Goal: Transaction & Acquisition: Download file/media

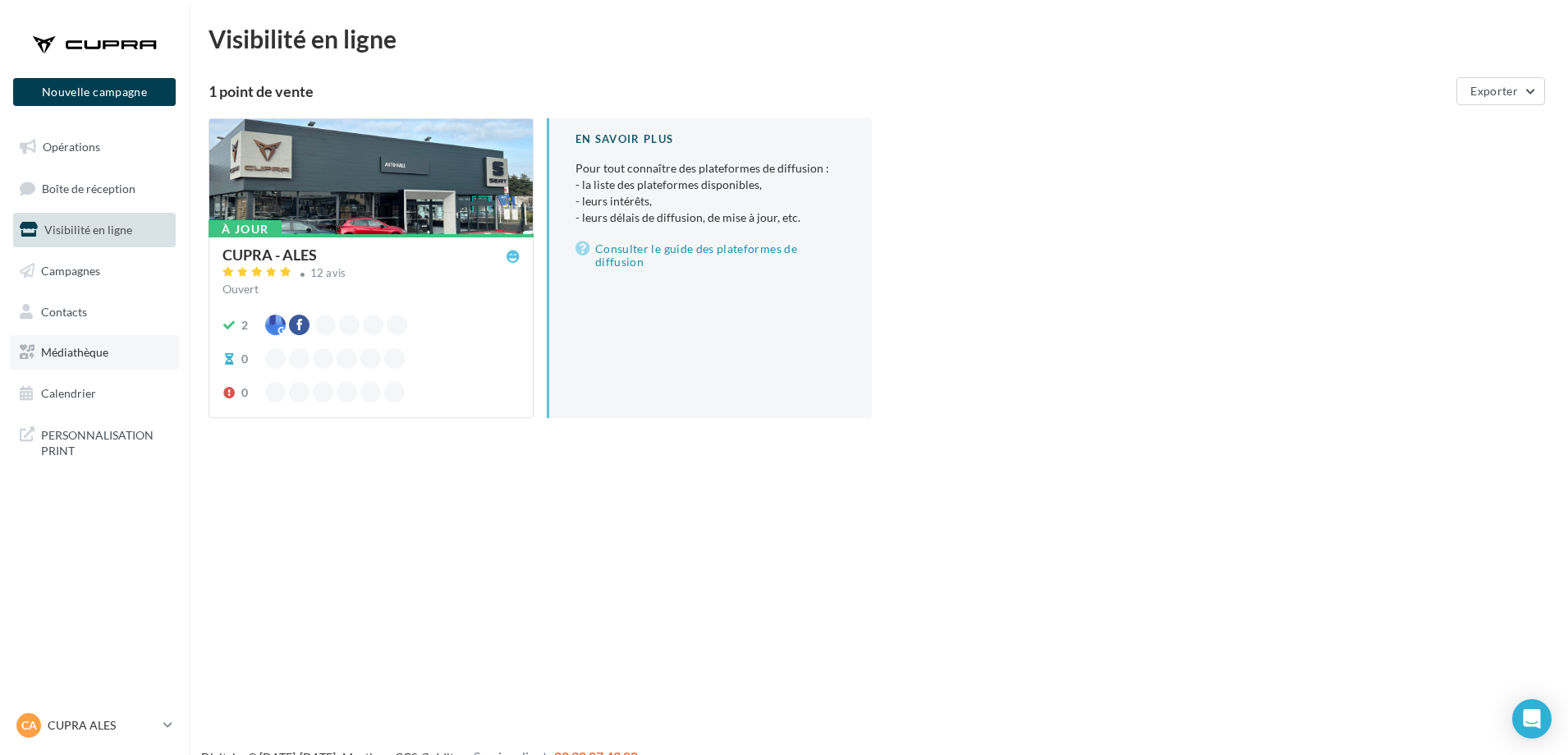
click at [97, 360] on link "Médiathèque" at bounding box center [94, 353] width 169 height 35
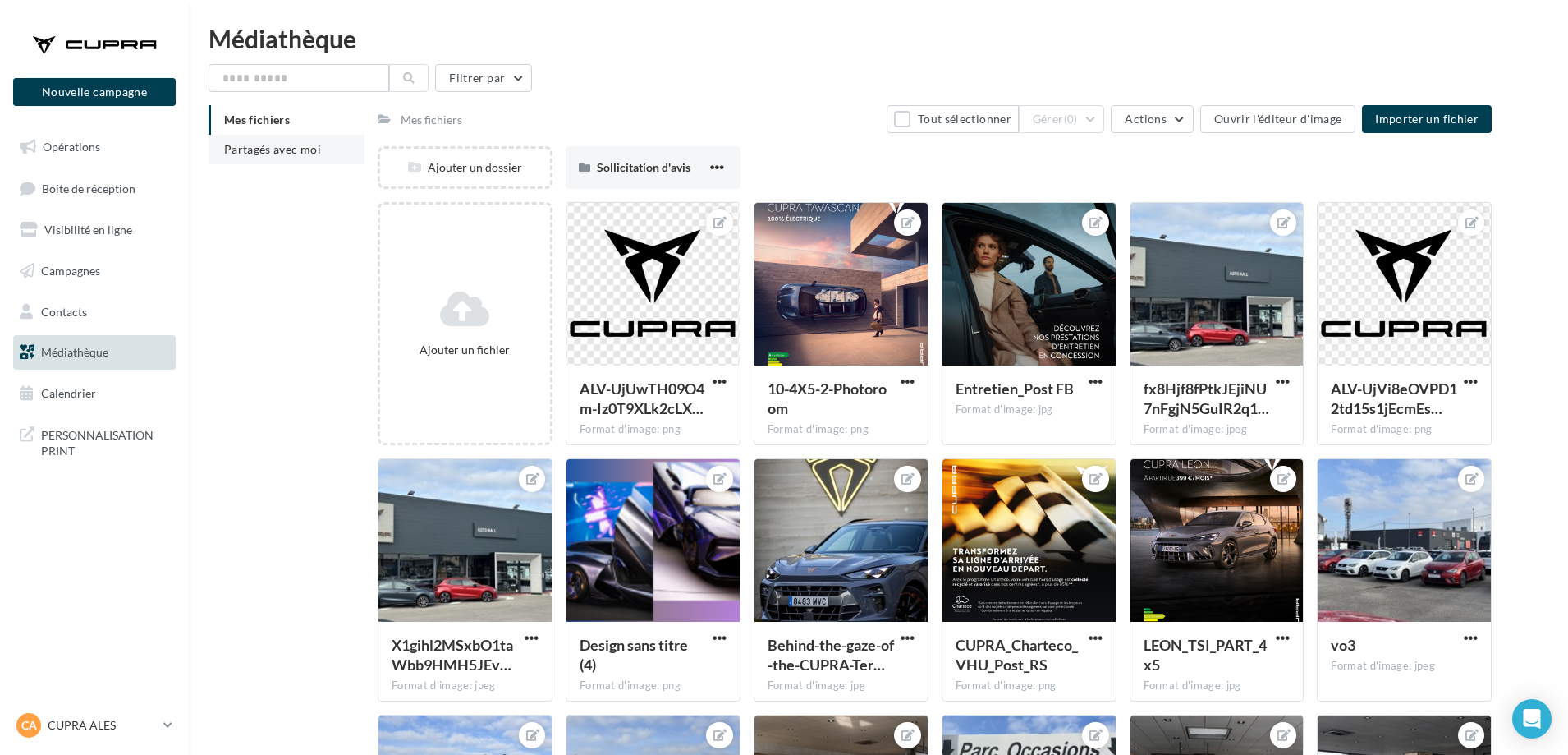
click at [301, 148] on span "Partagés avec moi" at bounding box center [273, 148] width 97 height 14
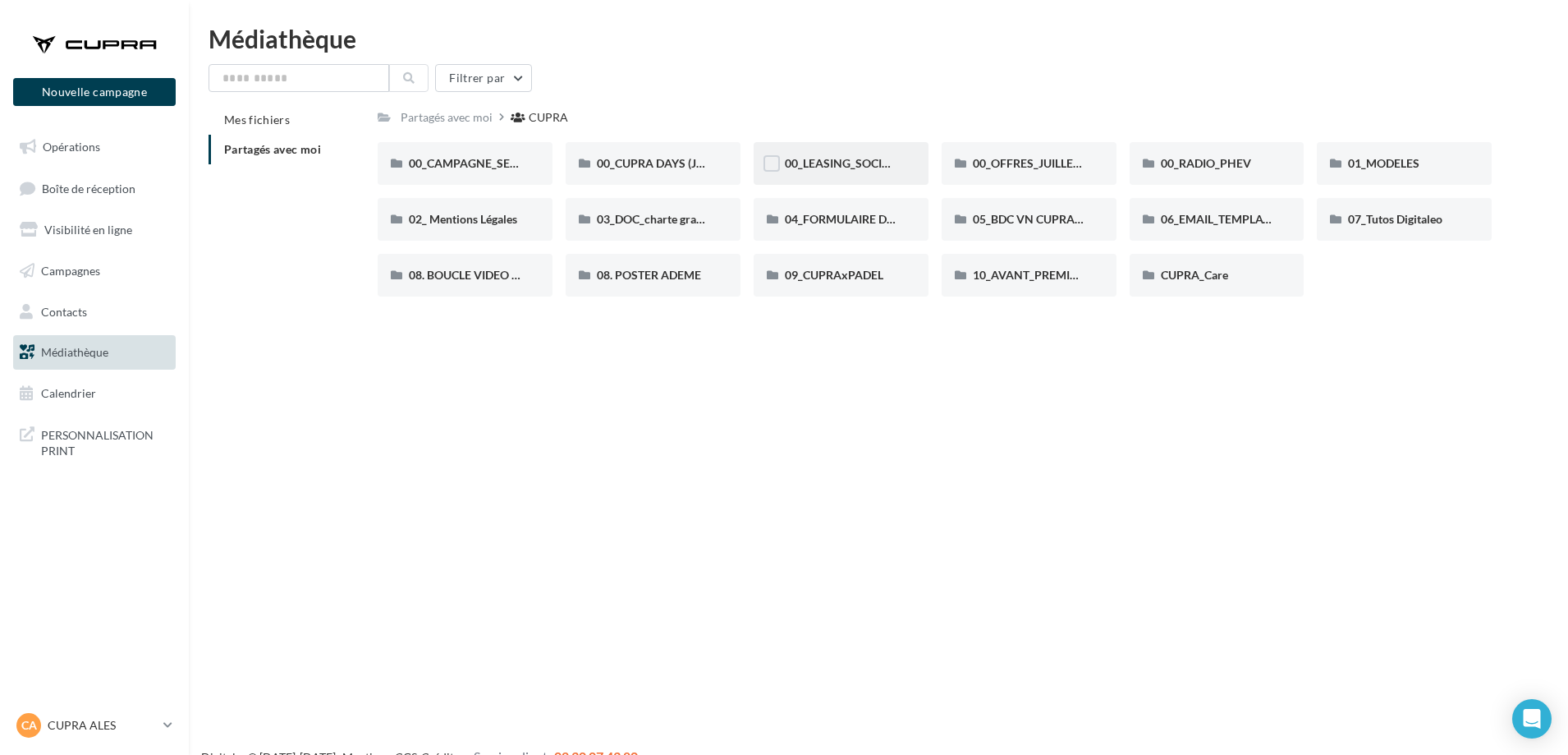
click at [855, 172] on div "00_LEASING_SOCIAL_ÉLECTRIQUE" at bounding box center [841, 163] width 175 height 43
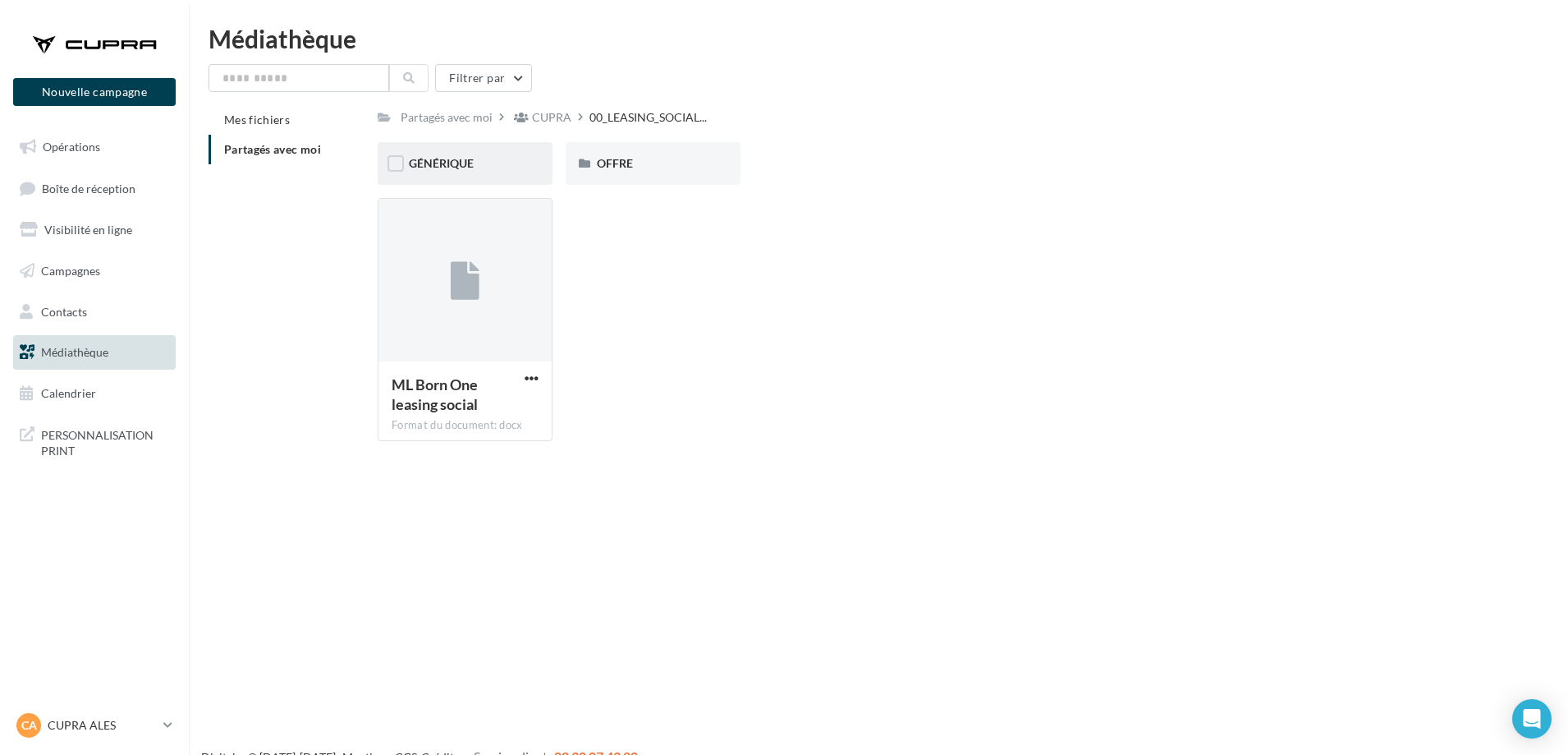
click at [507, 164] on div "GÉNÉRIQUE" at bounding box center [464, 163] width 113 height 16
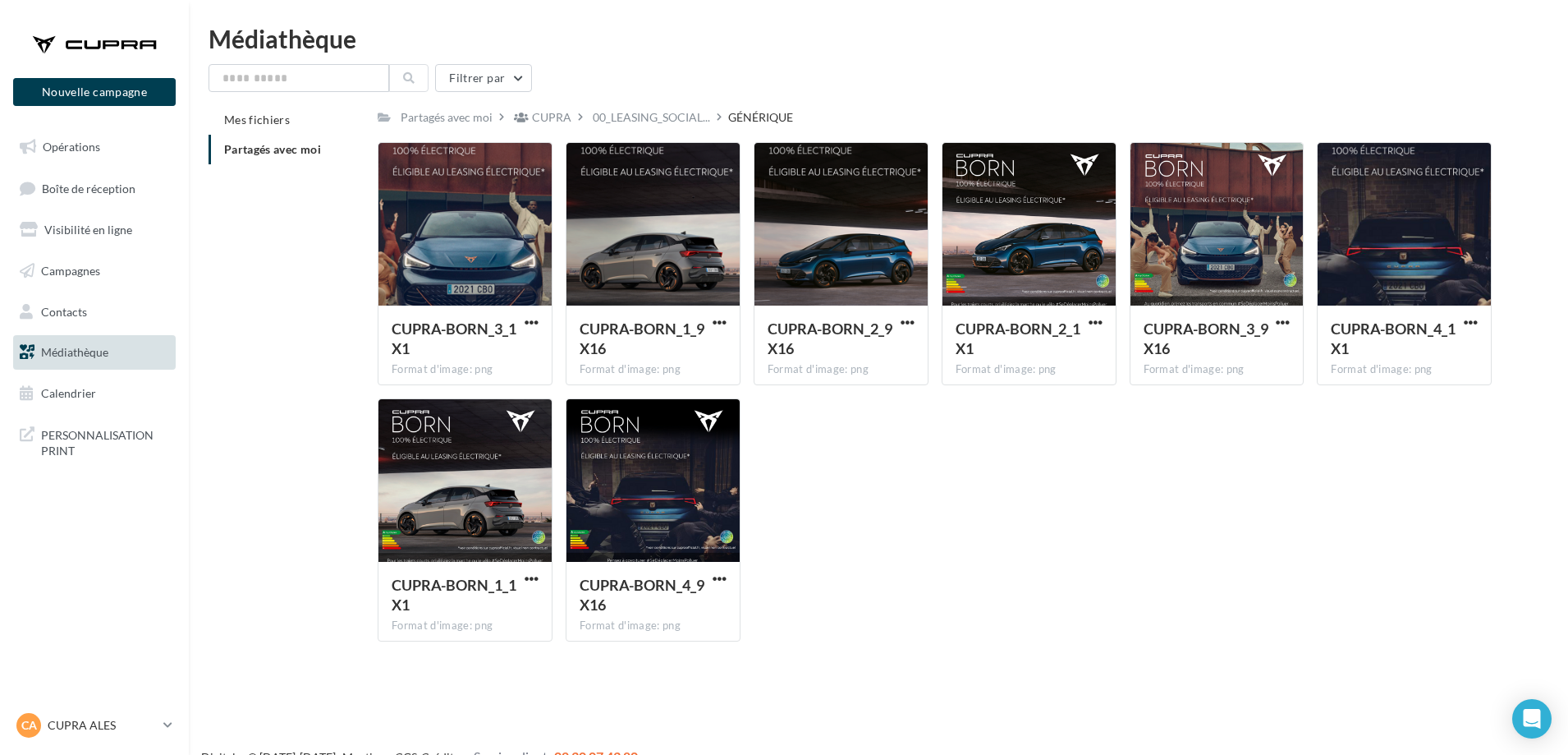
click at [656, 104] on div "Filtrer par Mes fichiers Partagés avec moi Partagés avec moi CUPRA 00_LEASING_S…" at bounding box center [878, 359] width 1340 height 591
click at [662, 124] on span "00_LEASING_SOCIAL..." at bounding box center [651, 117] width 117 height 16
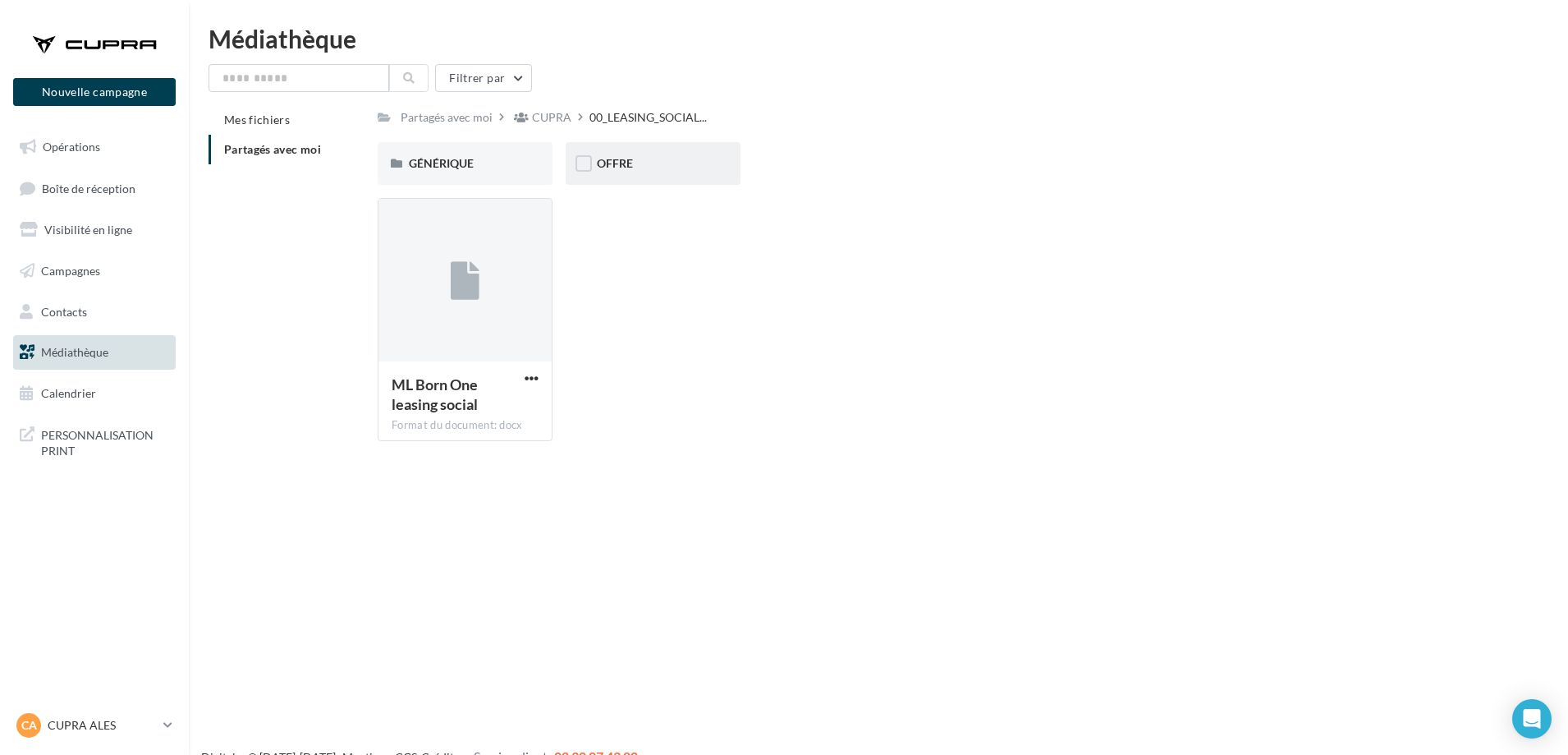
click at [659, 163] on div "OFFRE" at bounding box center [653, 163] width 113 height 16
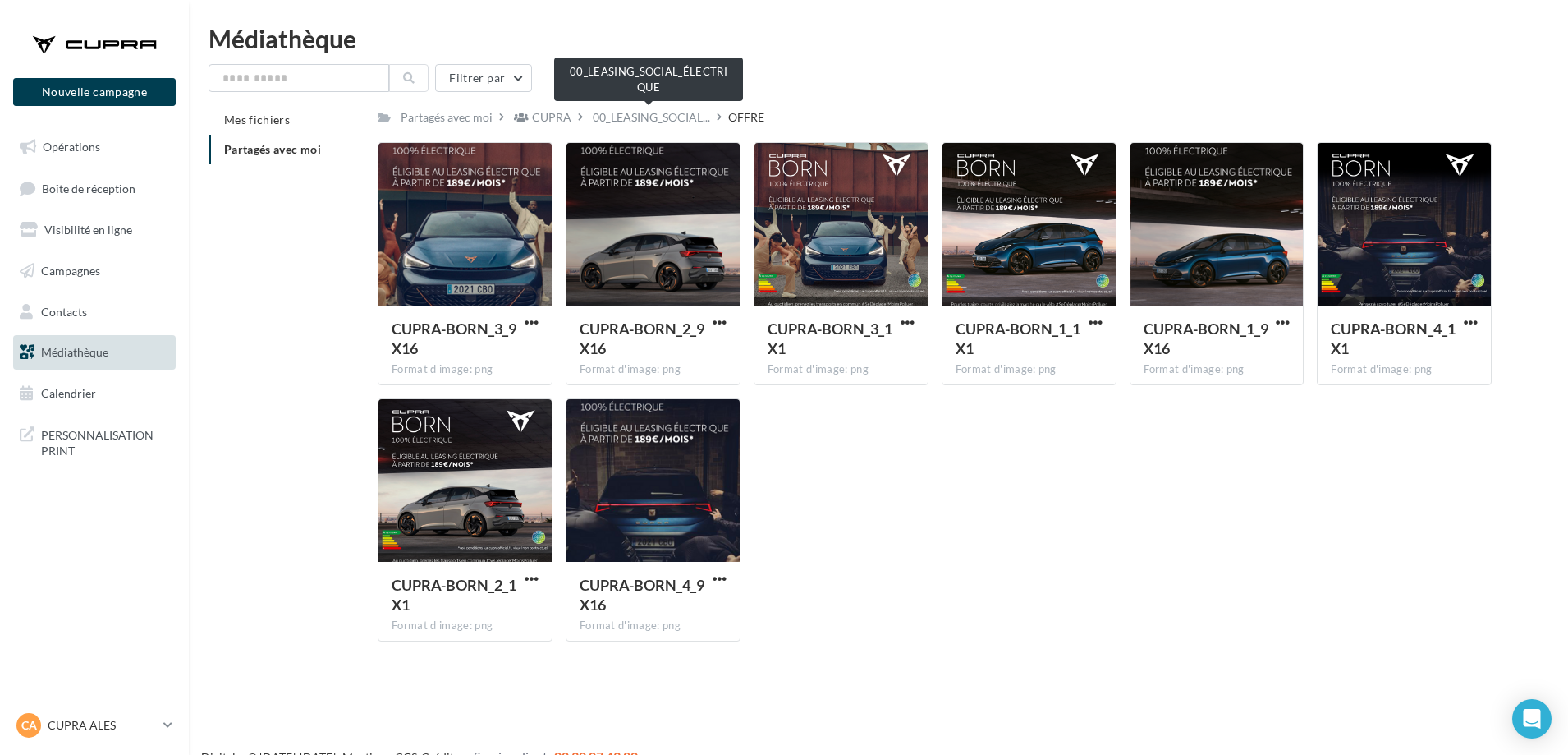
click at [638, 126] on span "00_LEASING_SOCIAL..." at bounding box center [651, 117] width 117 height 16
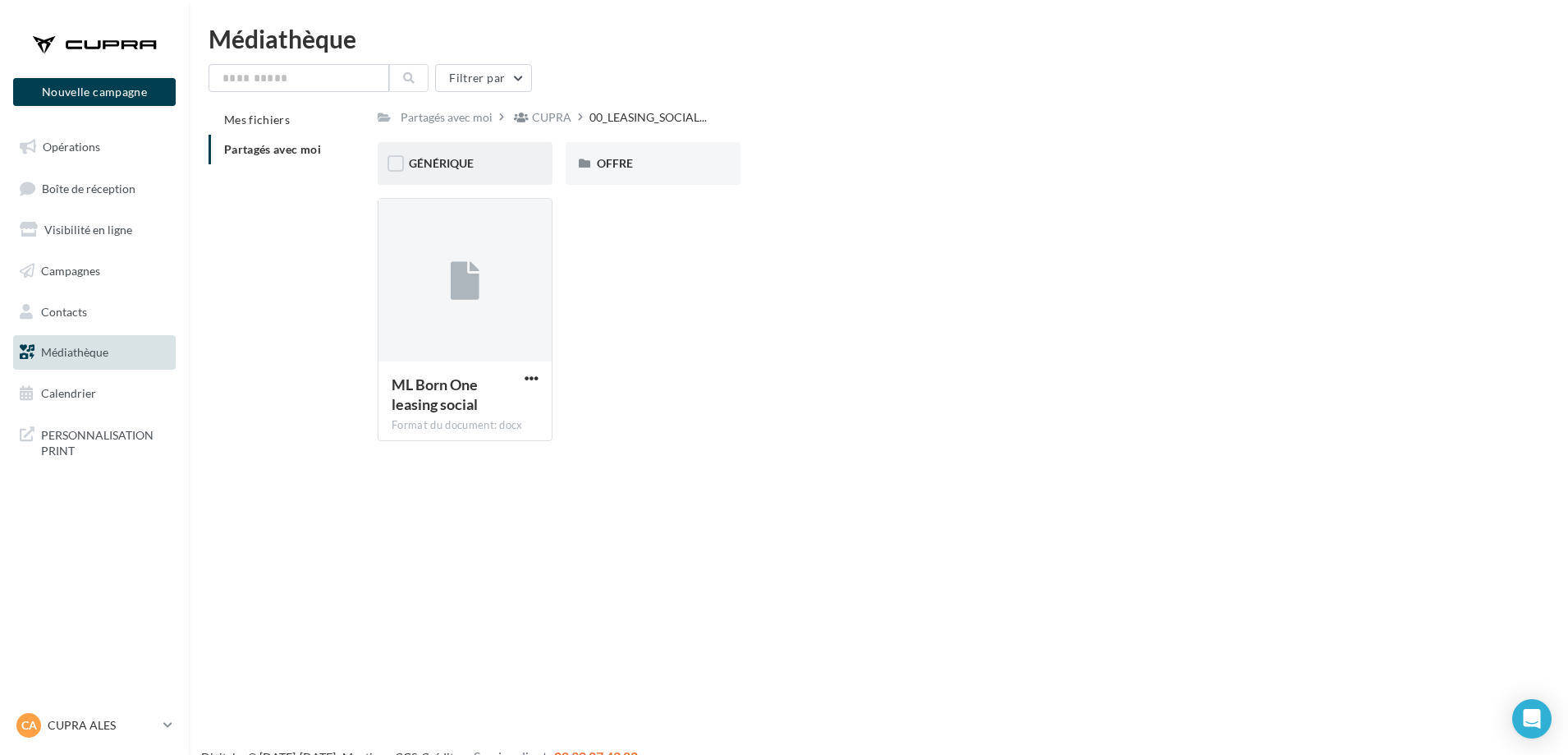
click at [507, 163] on div "GÉNÉRIQUE" at bounding box center [464, 163] width 113 height 16
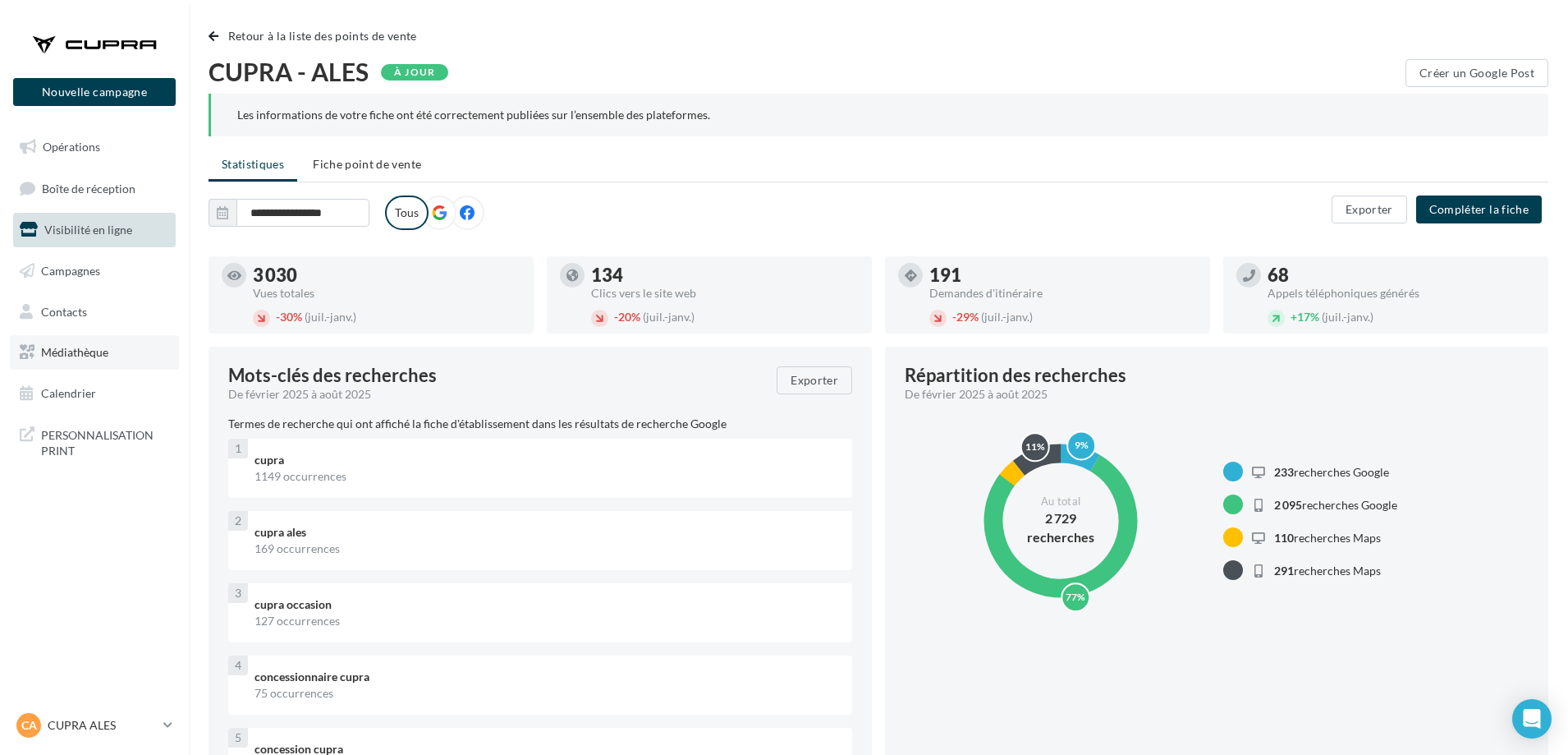
click at [98, 347] on span "Médiathèque" at bounding box center [75, 352] width 68 height 14
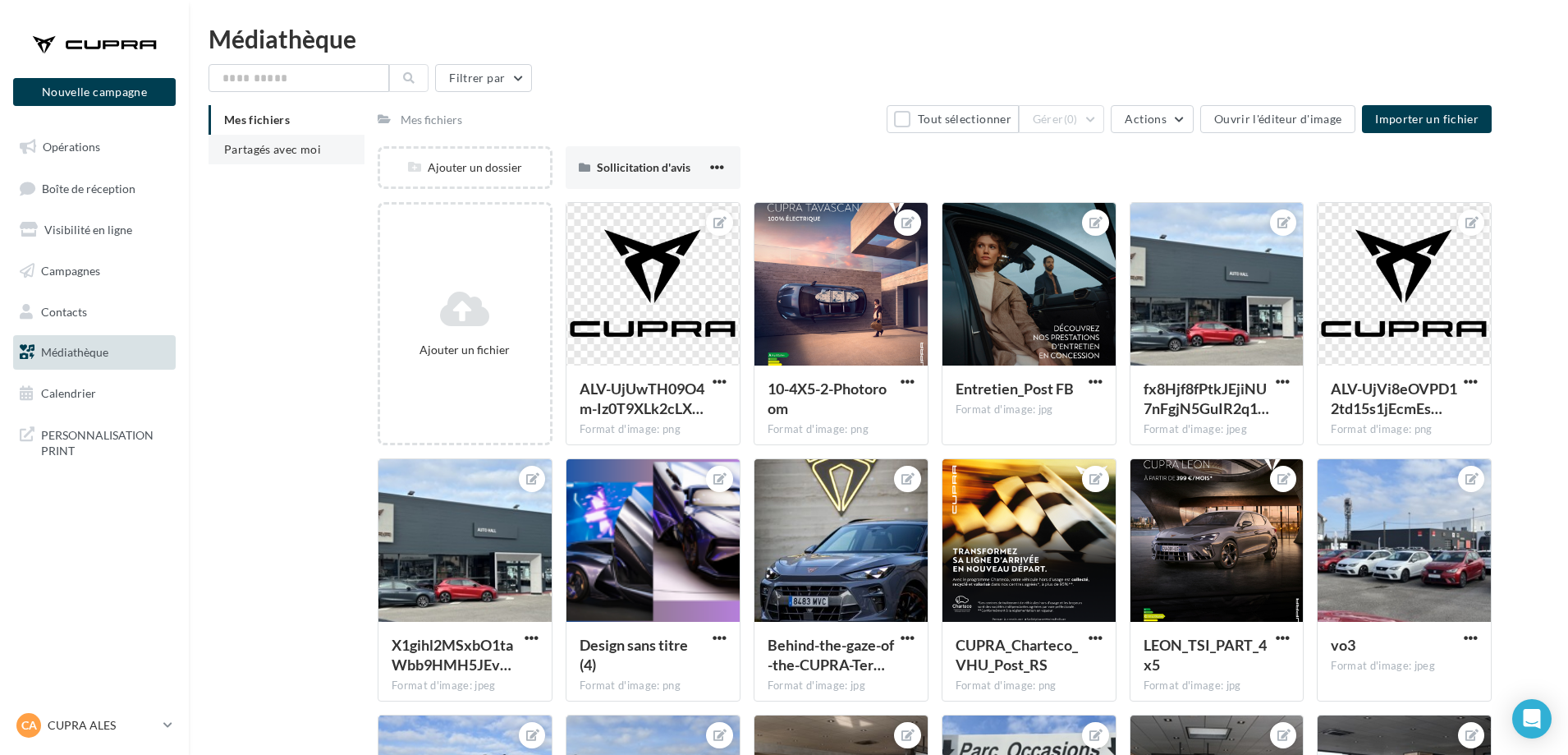
click at [260, 155] on span "Partagés avec moi" at bounding box center [273, 148] width 97 height 14
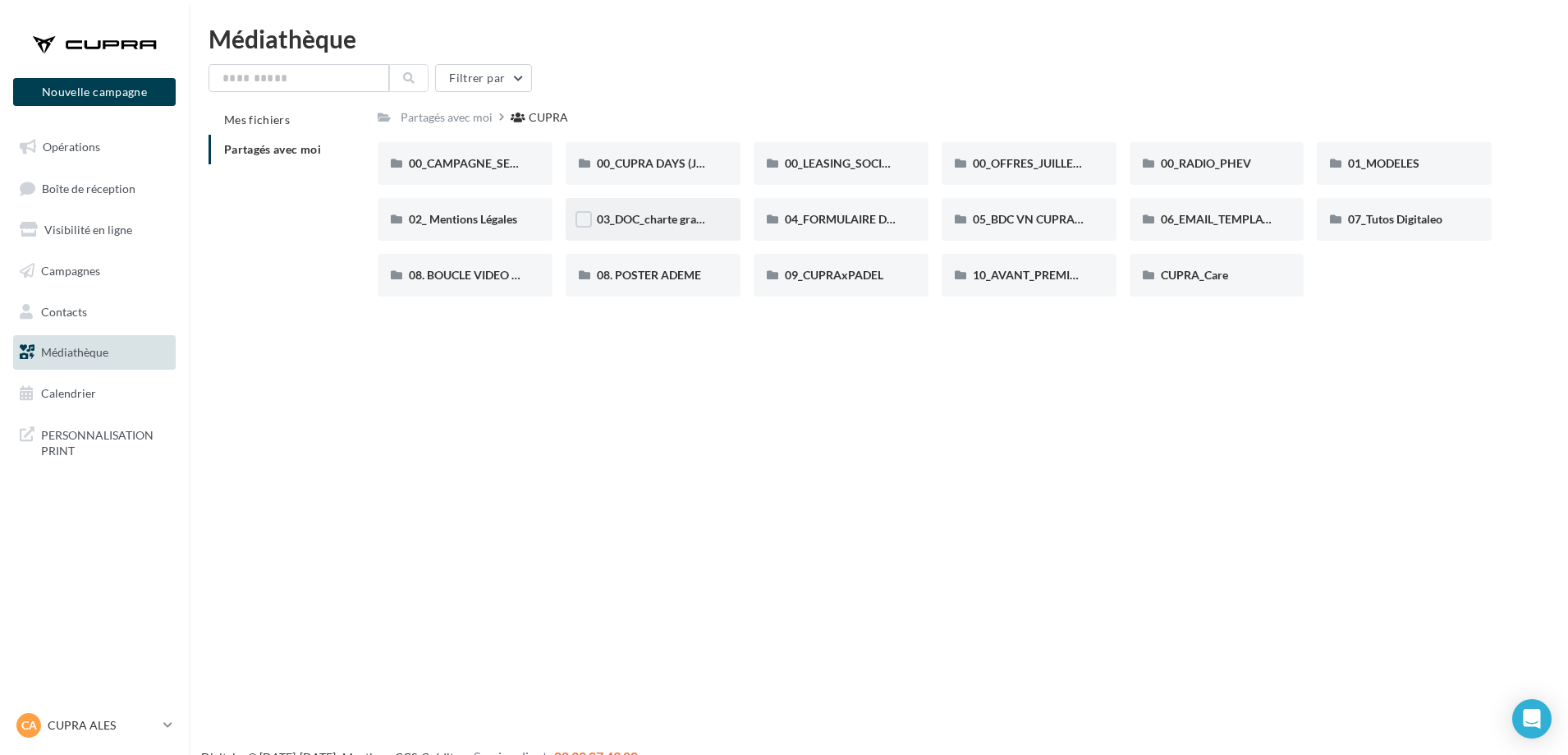
click at [615, 206] on div "03_DOC_charte graphique et GUIDELINES" at bounding box center [653, 219] width 175 height 43
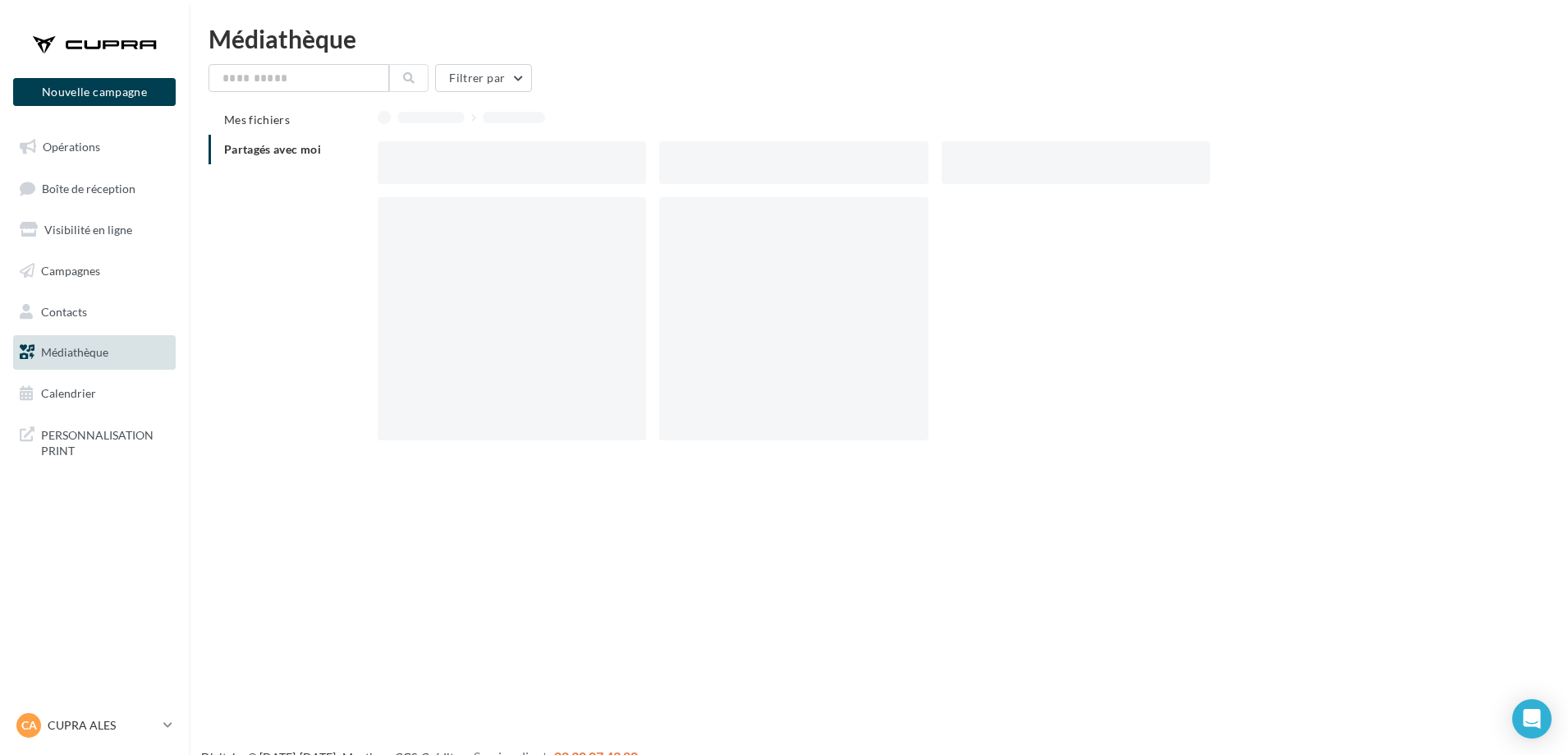
click at [615, 206] on div at bounding box center [511, 318] width 268 height 243
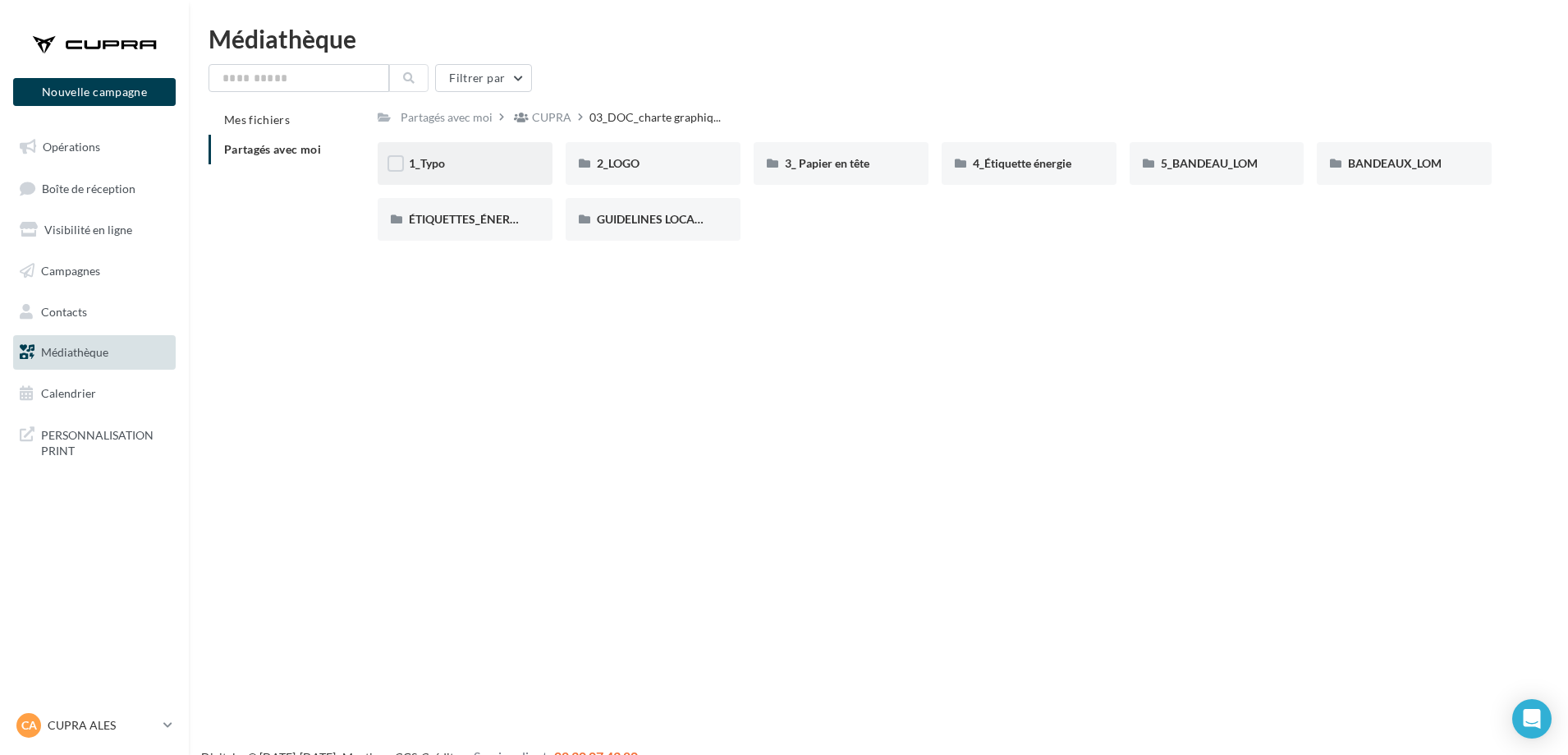
click at [500, 165] on div "1_Typo" at bounding box center [464, 163] width 113 height 16
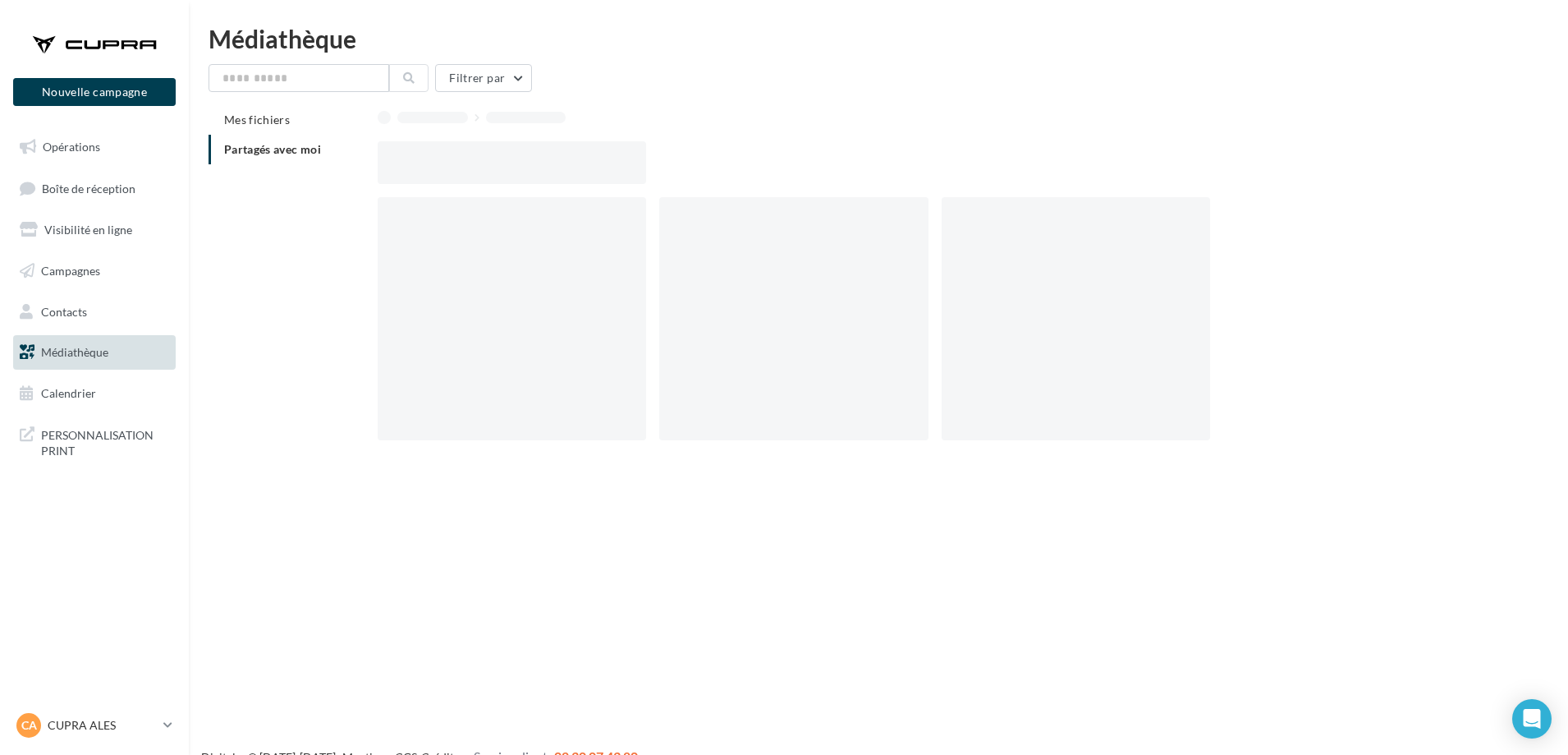
click at [500, 165] on div at bounding box center [511, 162] width 268 height 43
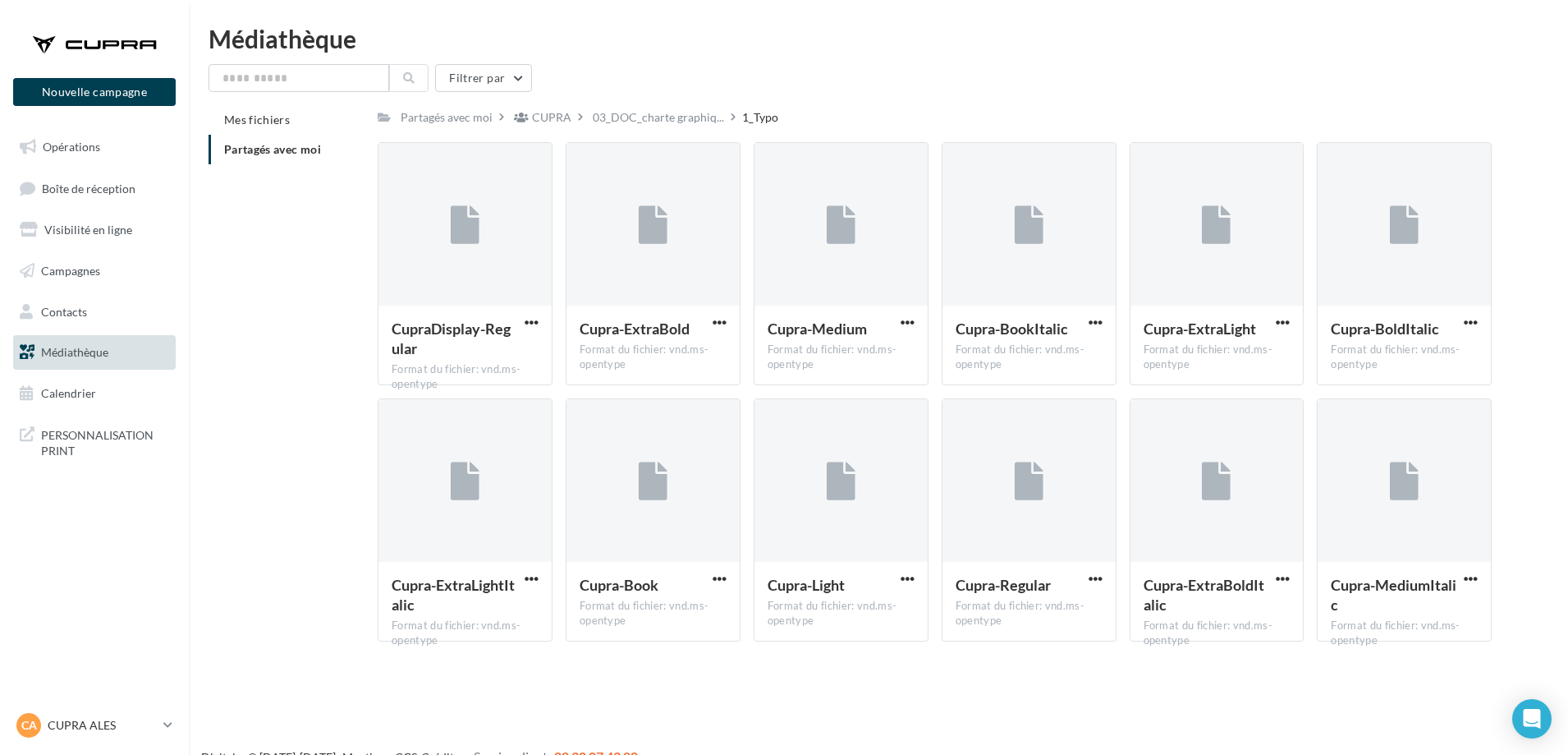
click at [336, 348] on div "Mes fichiers Partagés avec moi Partagés avec moi CUPRA 03_DOC_charte graphiq...…" at bounding box center [885, 380] width 1353 height 550
click at [534, 320] on span "button" at bounding box center [531, 322] width 14 height 14
click at [487, 359] on button "Télécharger" at bounding box center [459, 355] width 164 height 43
click at [724, 323] on span "button" at bounding box center [719, 322] width 14 height 14
click at [677, 356] on button "Télécharger" at bounding box center [648, 355] width 164 height 43
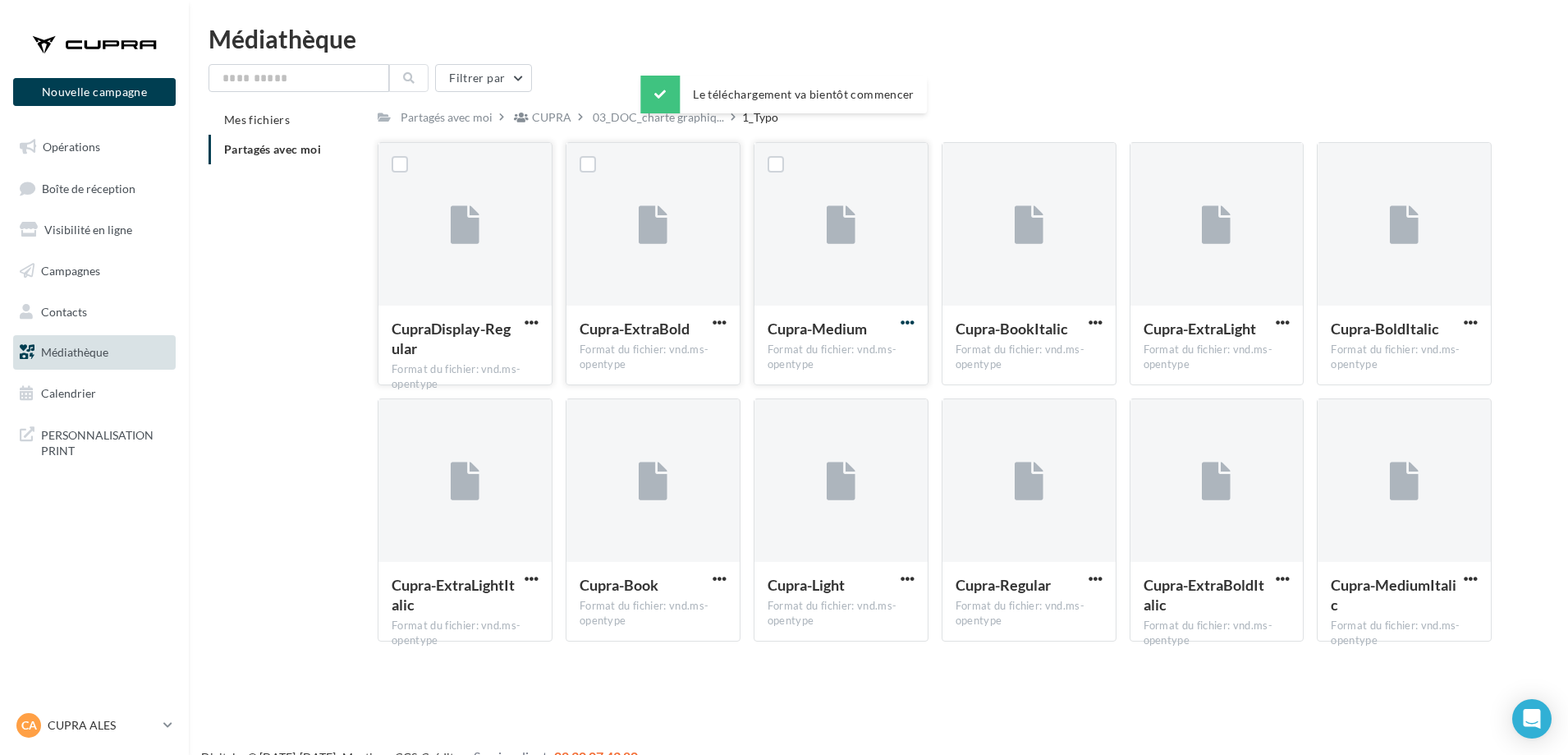
click at [901, 322] on span "button" at bounding box center [907, 322] width 14 height 14
click at [834, 367] on button "Télécharger" at bounding box center [835, 355] width 164 height 43
click at [1102, 323] on span "button" at bounding box center [1095, 322] width 14 height 14
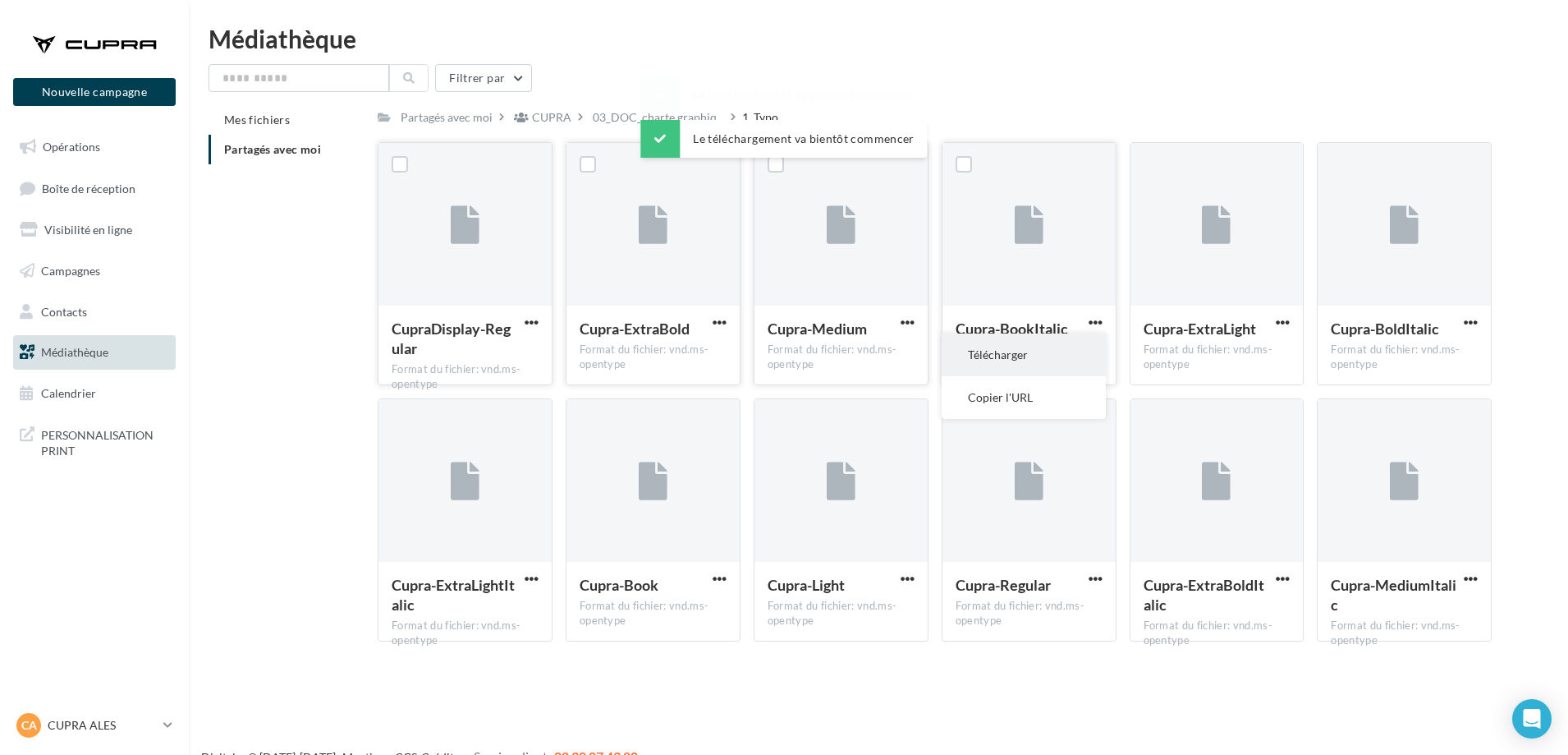
click at [1053, 362] on button "Télécharger" at bounding box center [1023, 355] width 164 height 43
click at [1285, 322] on span "button" at bounding box center [1282, 322] width 14 height 14
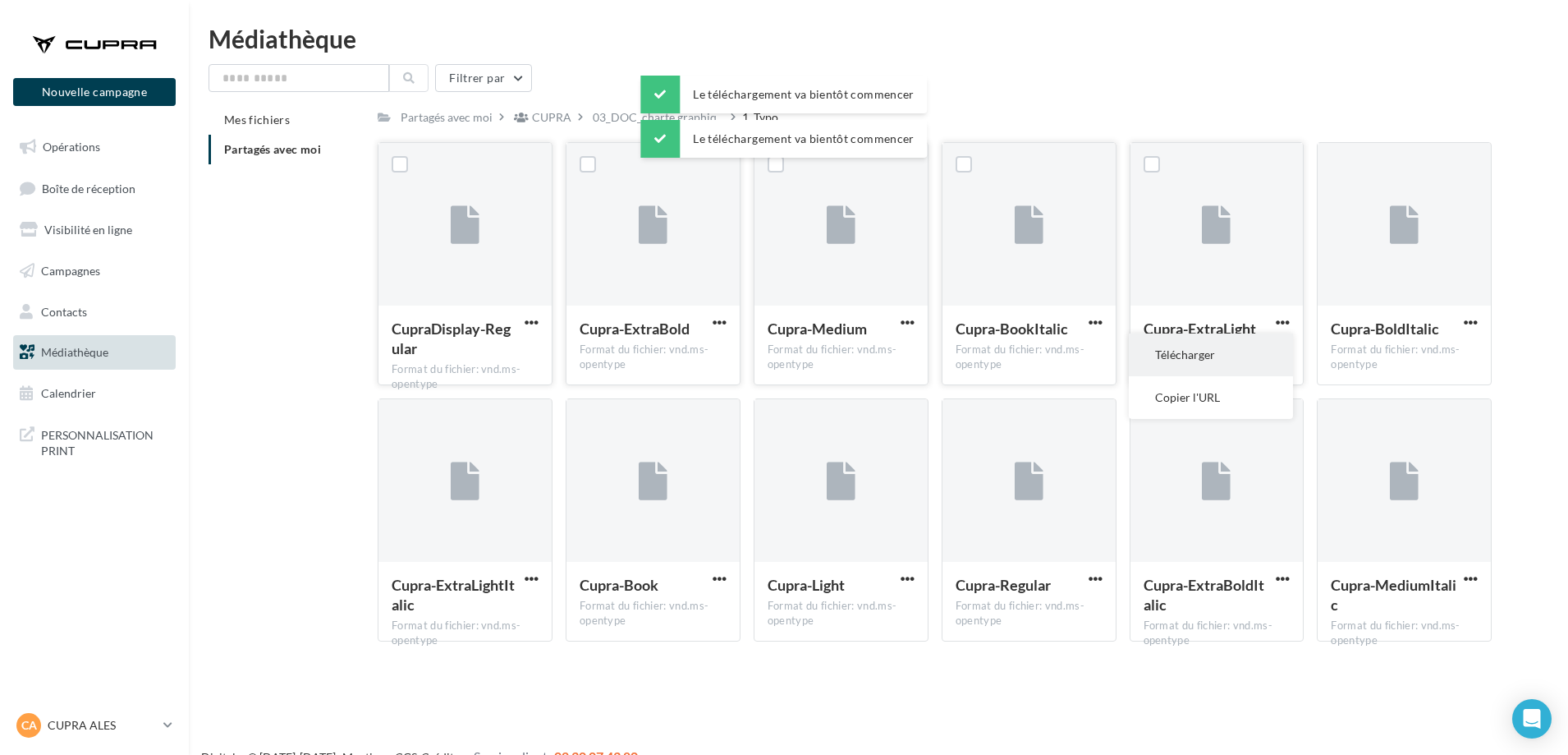
click at [1260, 357] on button "Télécharger" at bounding box center [1211, 355] width 164 height 43
click at [1472, 322] on span "button" at bounding box center [1470, 322] width 14 height 14
click at [1418, 374] on button "Télécharger" at bounding box center [1399, 355] width 164 height 43
click at [1470, 581] on span "button" at bounding box center [1470, 578] width 14 height 14
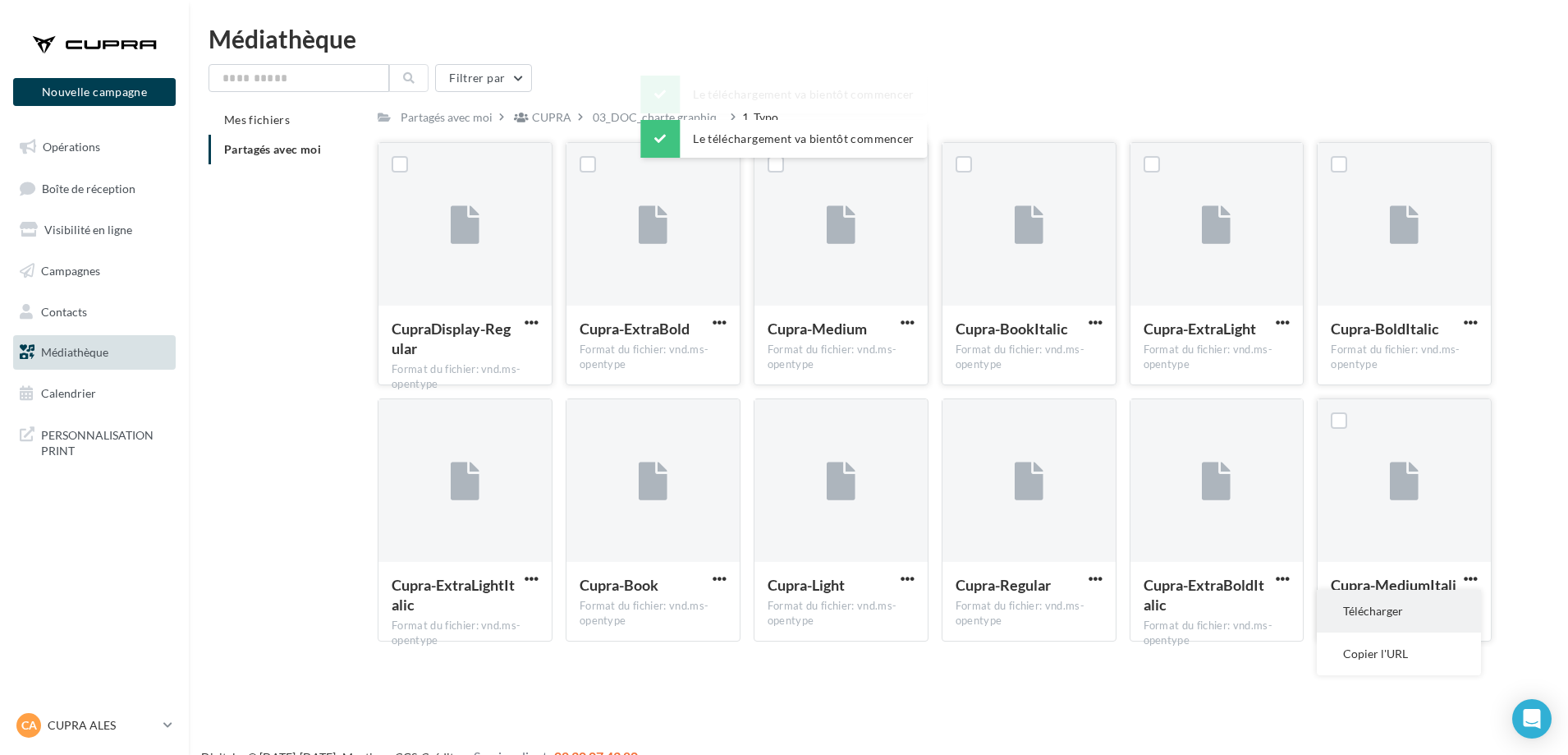
click at [1414, 608] on button "Télécharger" at bounding box center [1399, 611] width 164 height 43
click at [1291, 579] on button "button" at bounding box center [1283, 580] width 20 height 16
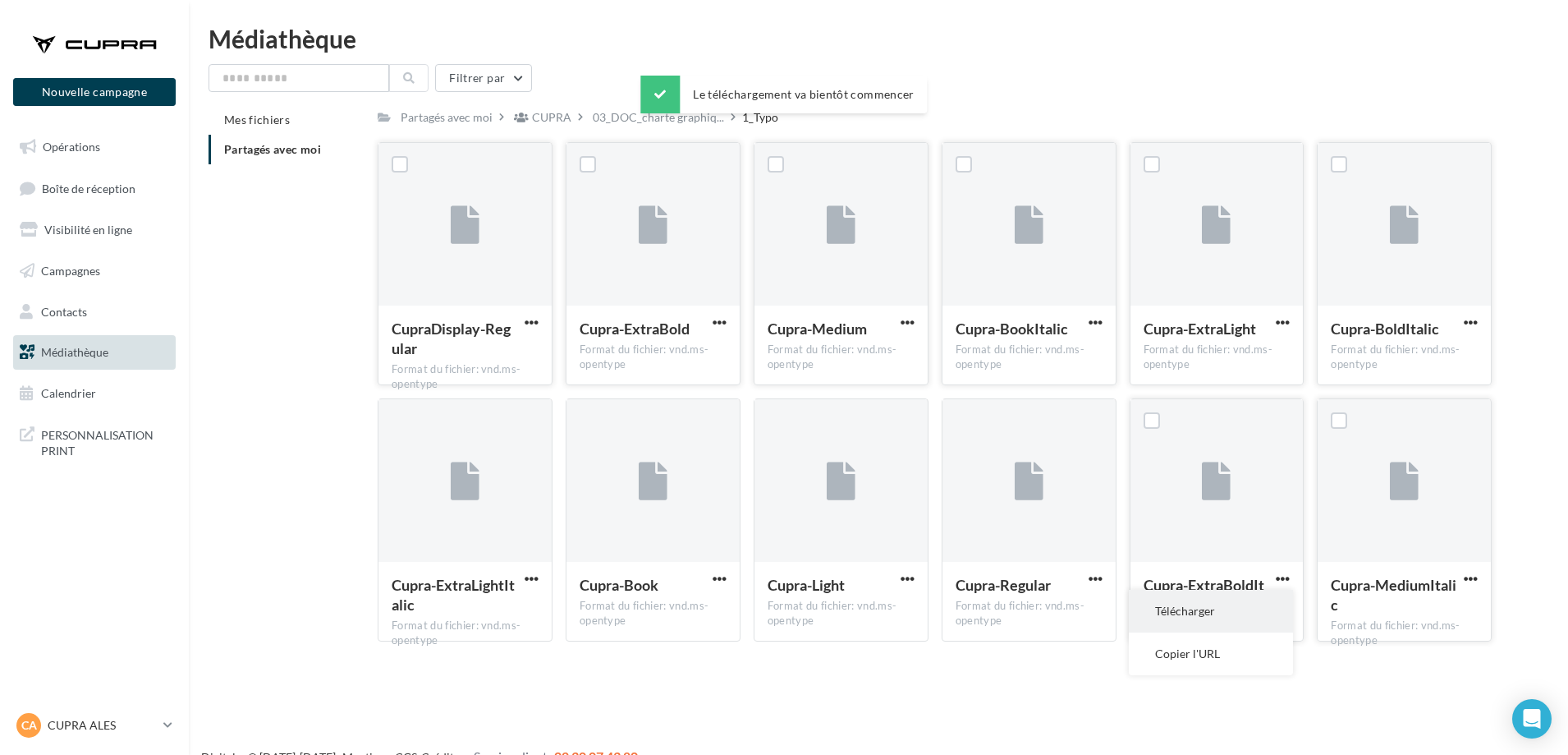
click at [1231, 598] on button "Télécharger" at bounding box center [1211, 611] width 164 height 43
click at [1090, 583] on span "button" at bounding box center [1095, 578] width 14 height 14
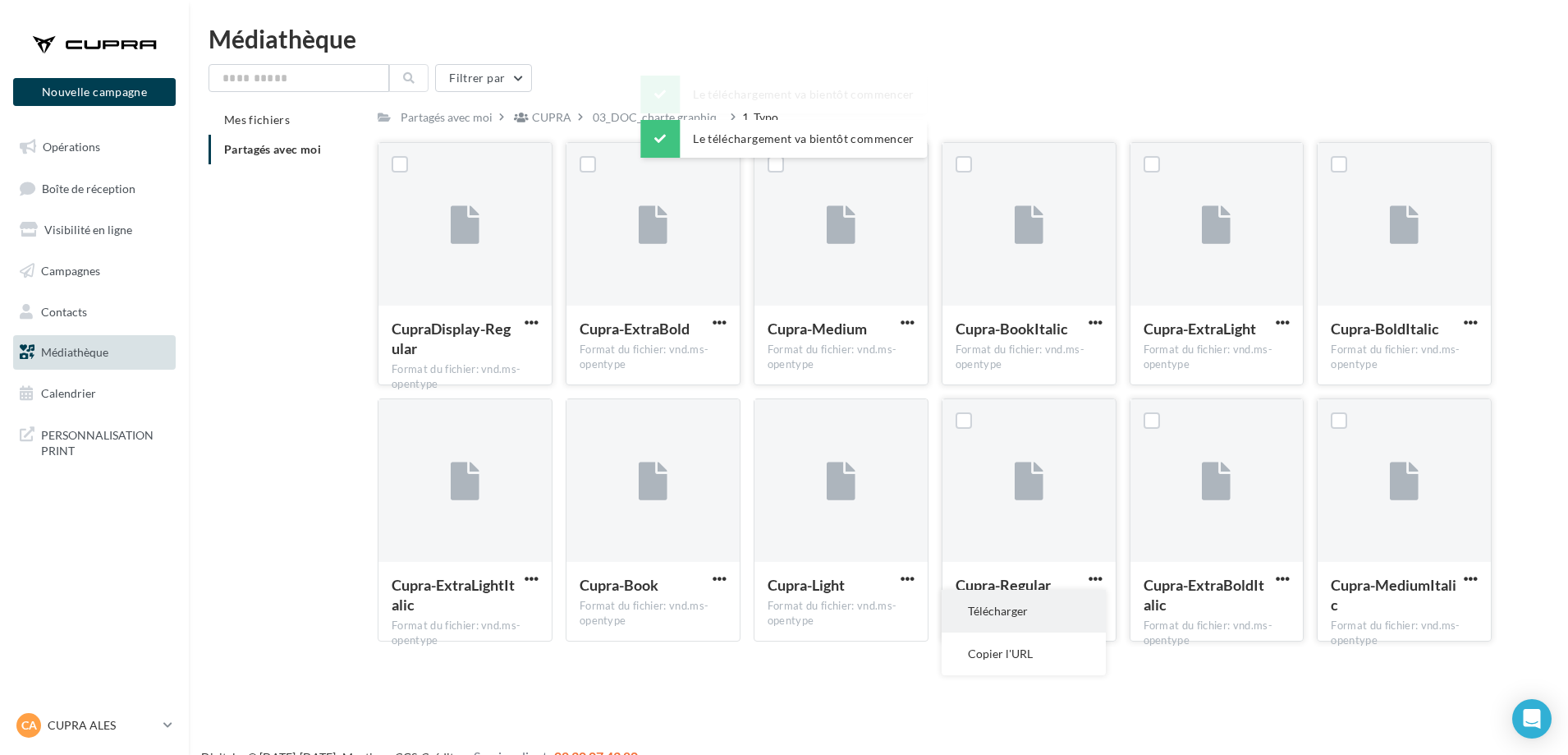
click at [1089, 601] on button "Télécharger" at bounding box center [1023, 611] width 164 height 43
click at [916, 575] on button "button" at bounding box center [908, 580] width 20 height 16
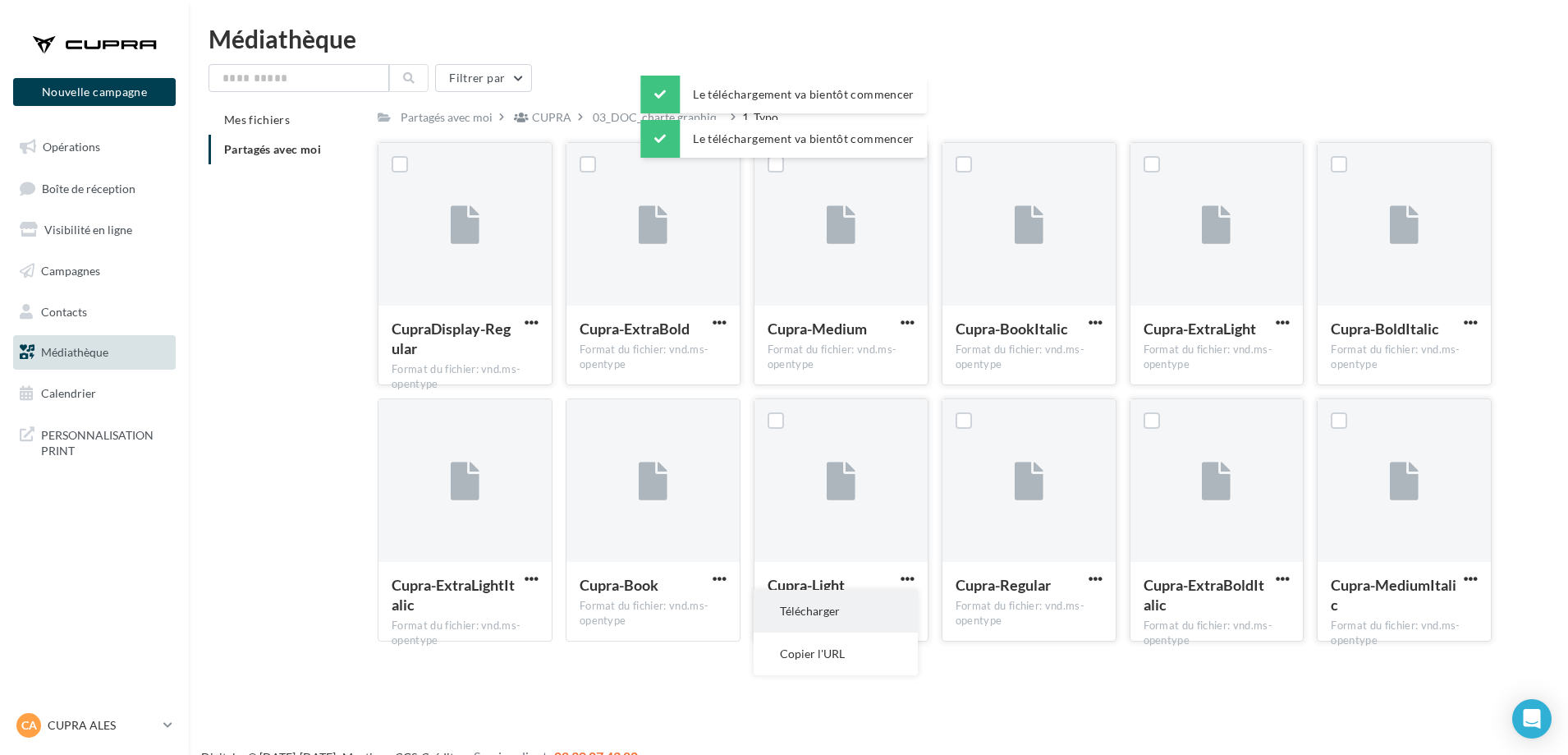
click at [898, 599] on button "Télécharger" at bounding box center [835, 611] width 164 height 43
click at [728, 582] on button "button" at bounding box center [720, 580] width 20 height 16
click at [668, 607] on button "Télécharger" at bounding box center [648, 611] width 164 height 43
click at [519, 580] on div "Cupra-ExtraLightItalic" at bounding box center [465, 597] width 147 height 44
click at [522, 579] on button "button" at bounding box center [531, 580] width 20 height 16
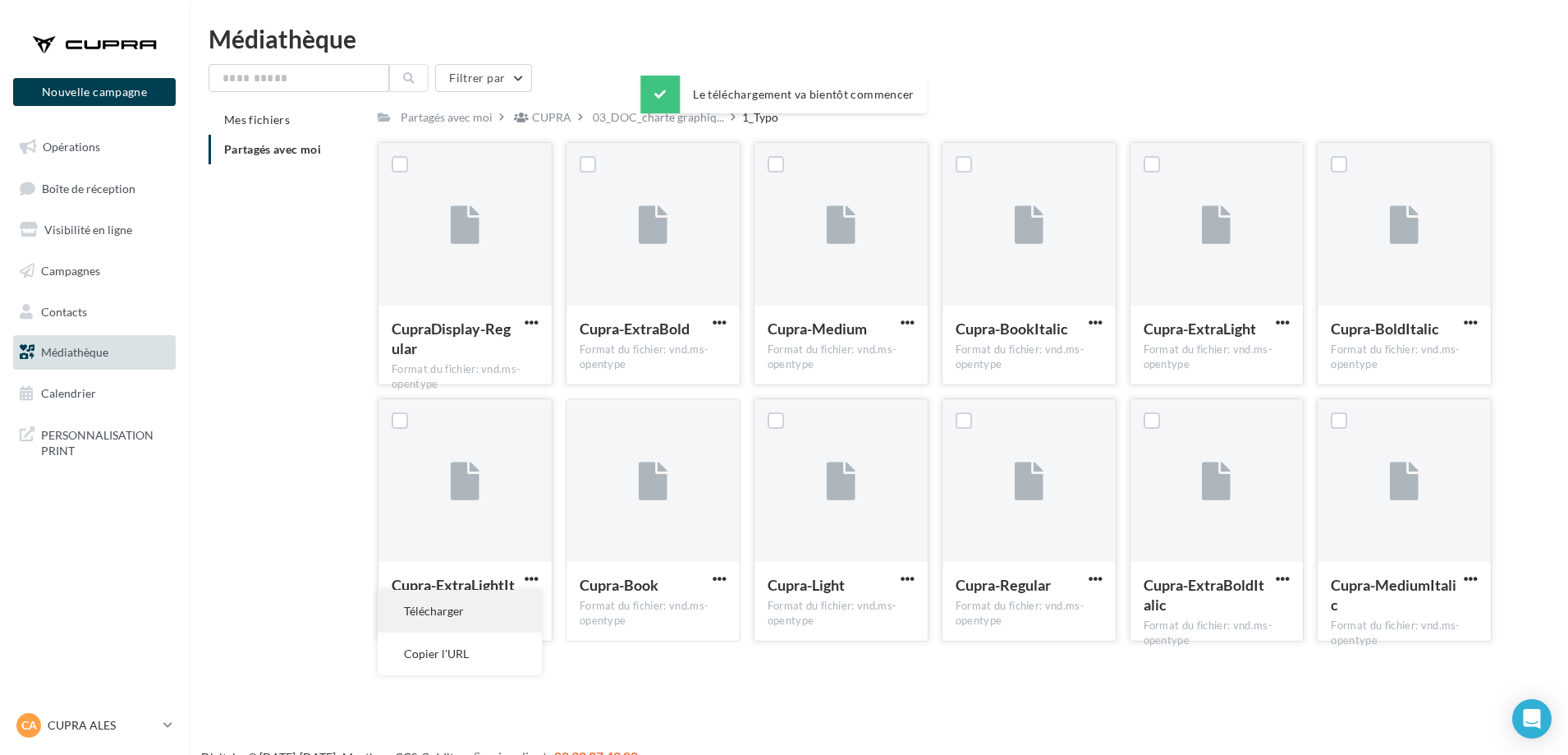
click at [468, 600] on button "Télécharger" at bounding box center [459, 611] width 164 height 43
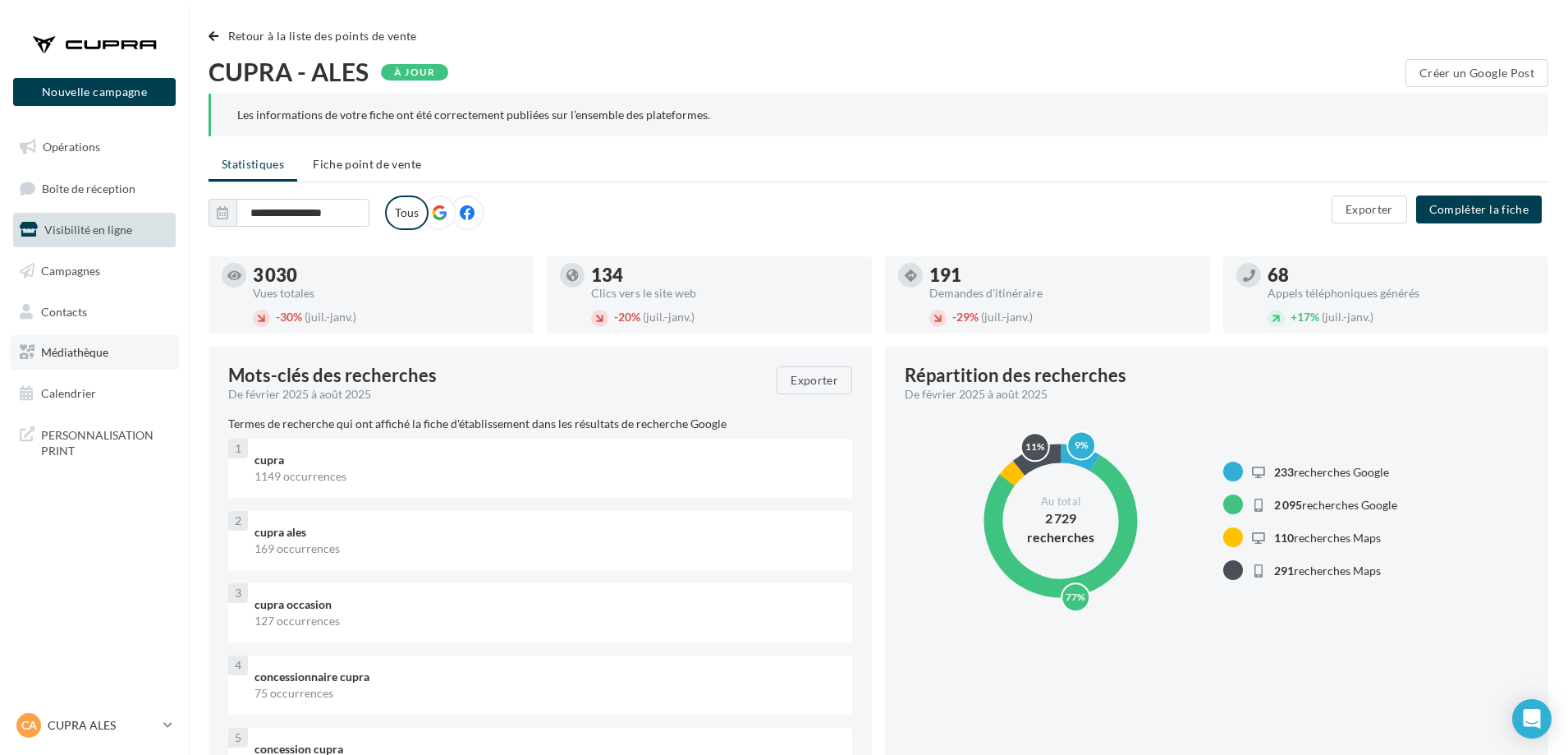
click at [95, 346] on span "Médiathèque" at bounding box center [75, 352] width 68 height 14
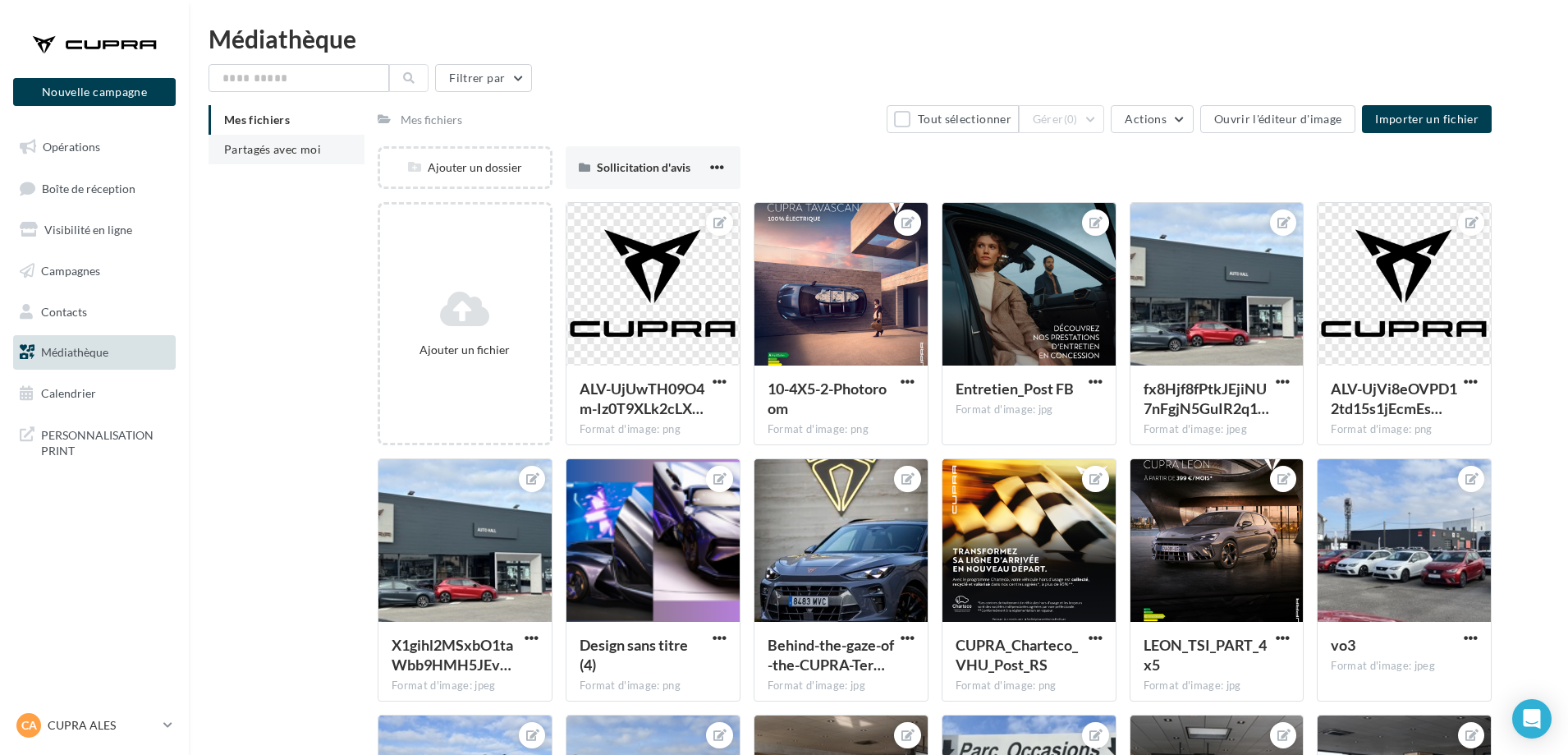
click at [279, 138] on li "Partagés avec moi" at bounding box center [287, 149] width 156 height 29
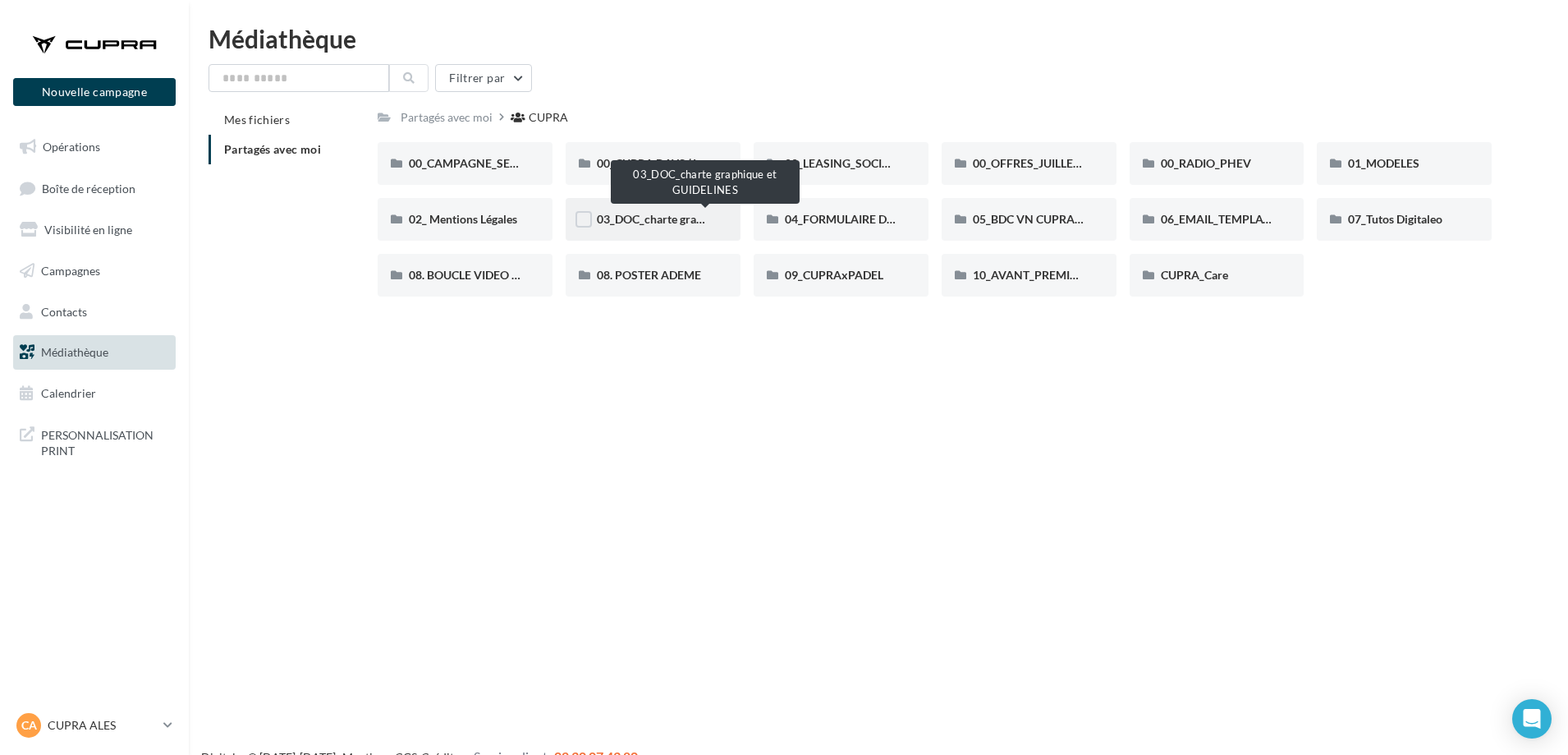
click at [660, 218] on span "03_DOC_charte graphique et GUIDELINES" at bounding box center [704, 218] width 215 height 14
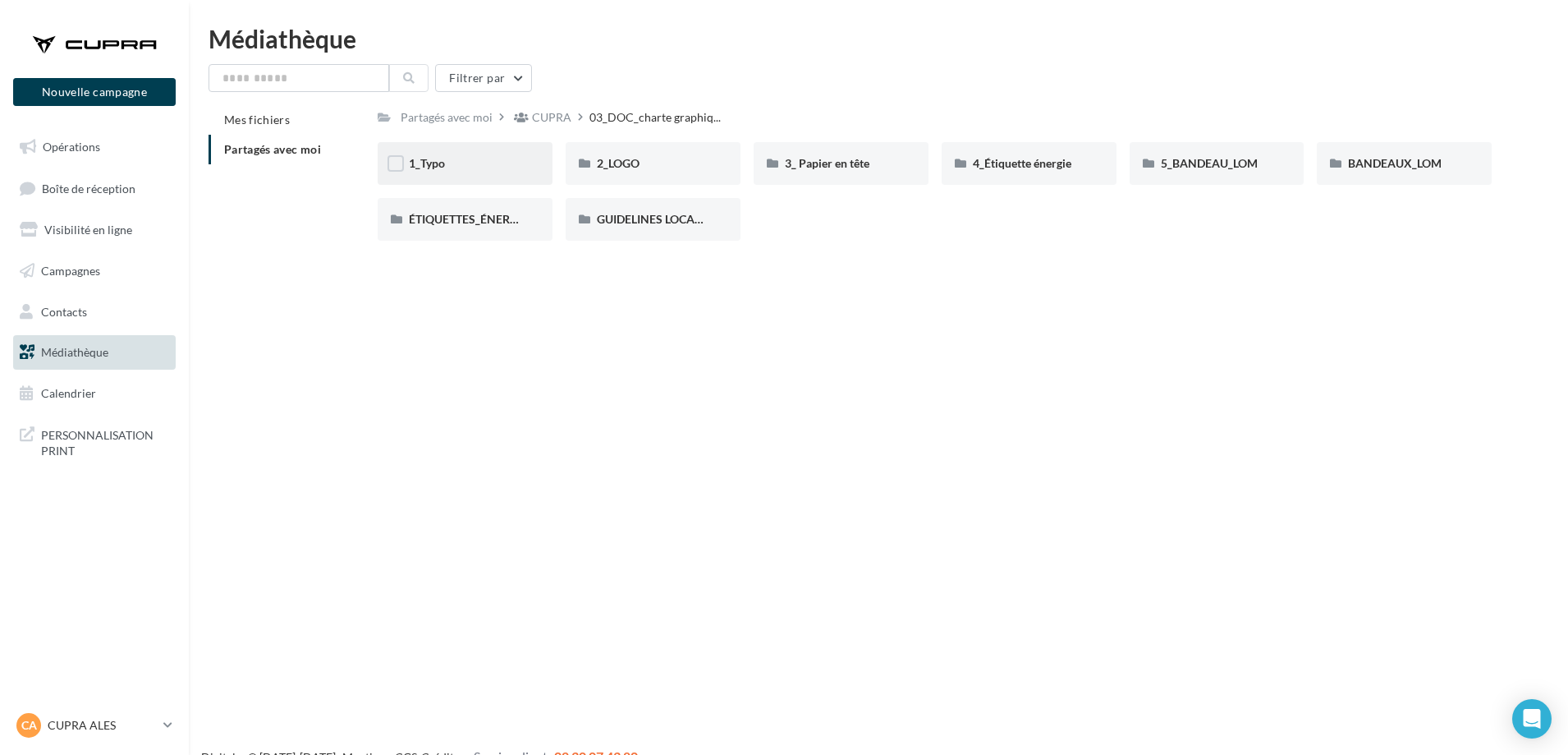
click at [488, 171] on div "1_Typo" at bounding box center [464, 163] width 113 height 16
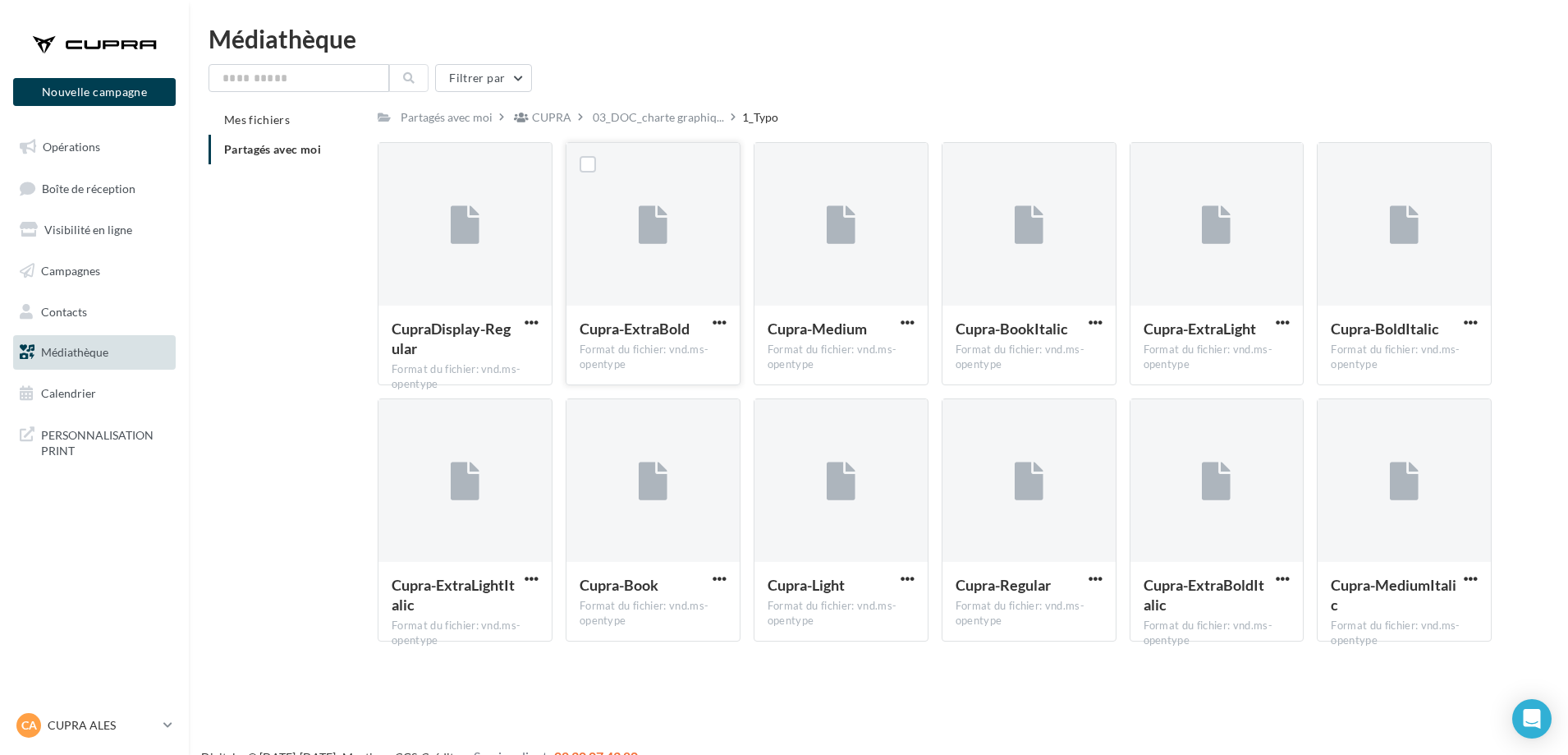
drag, startPoint x: 663, startPoint y: 364, endPoint x: 670, endPoint y: 349, distance: 16.6
click at [670, 349] on div "Format du fichier: vnd.ms-opentype" at bounding box center [653, 357] width 147 height 29
copy div "vnd.ms-opentype"
